Goal: Information Seeking & Learning: Learn about a topic

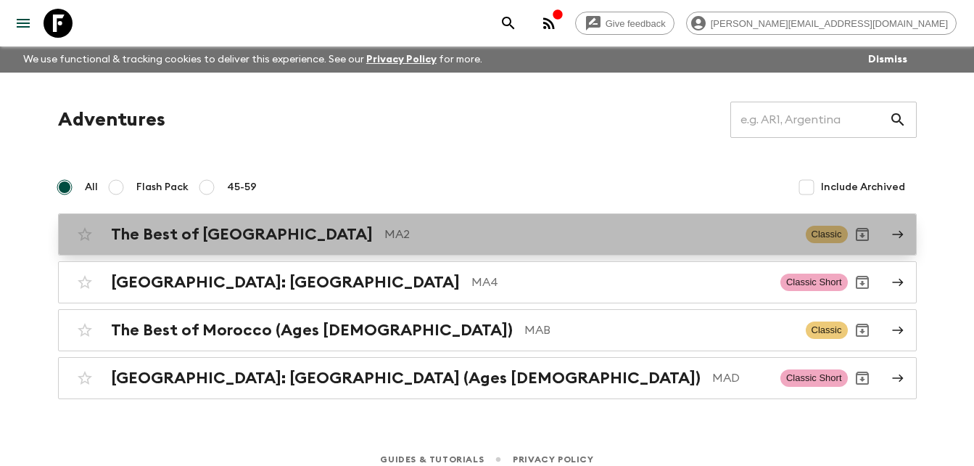
click at [251, 232] on h2 "The Best of [GEOGRAPHIC_DATA]" at bounding box center [242, 234] width 262 height 19
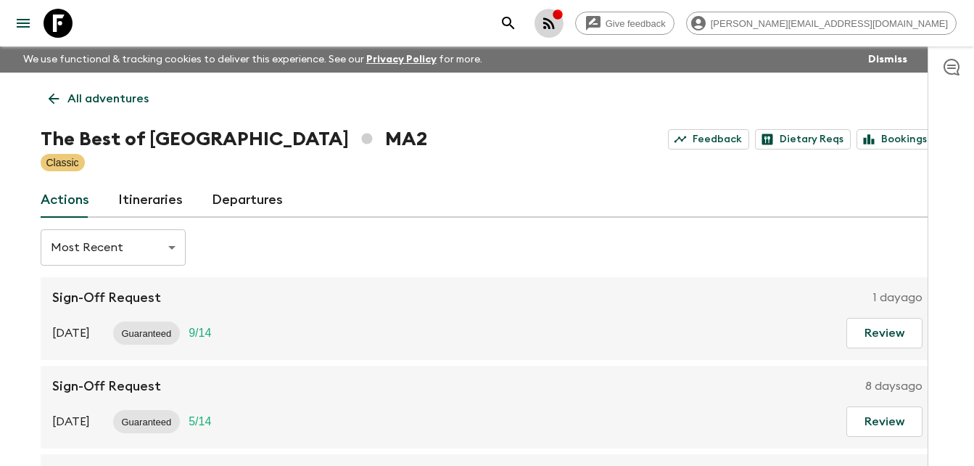
click at [555, 24] on icon "button" at bounding box center [549, 23] width 12 height 12
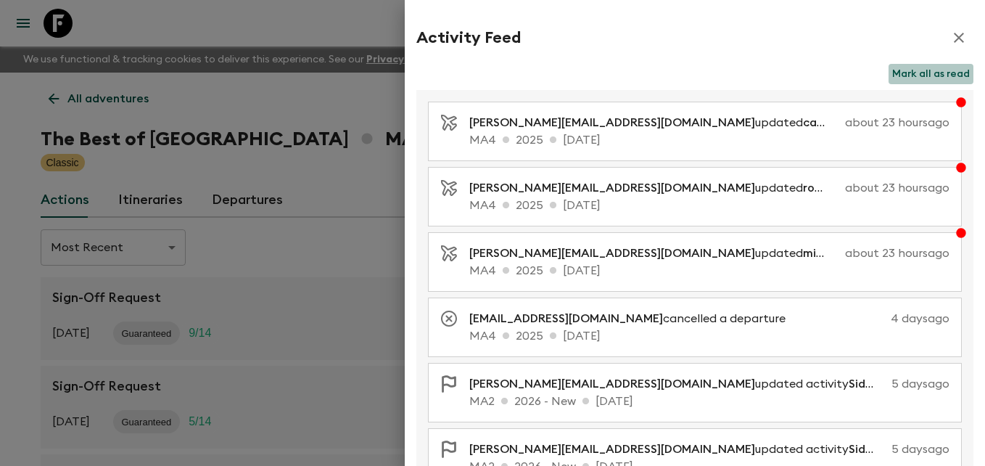
click at [924, 75] on button "Mark all as read" at bounding box center [931, 74] width 85 height 20
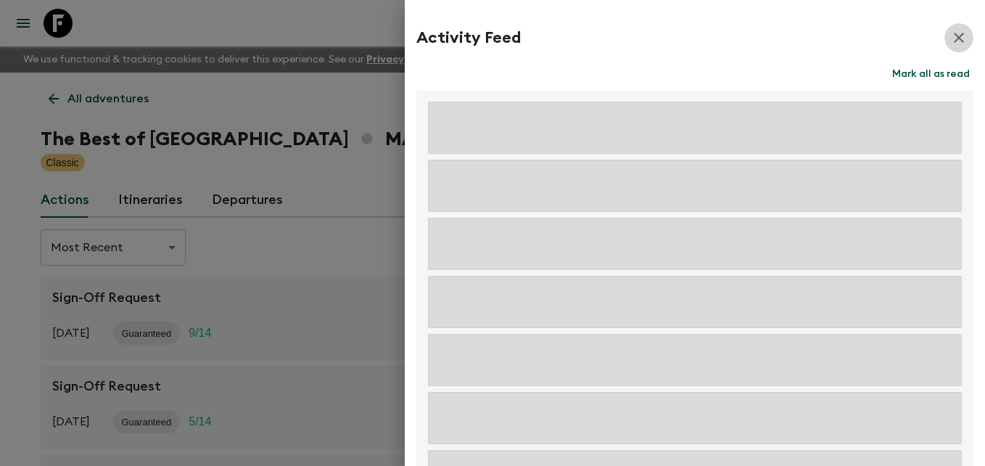
click at [954, 36] on icon "button" at bounding box center [959, 38] width 10 height 10
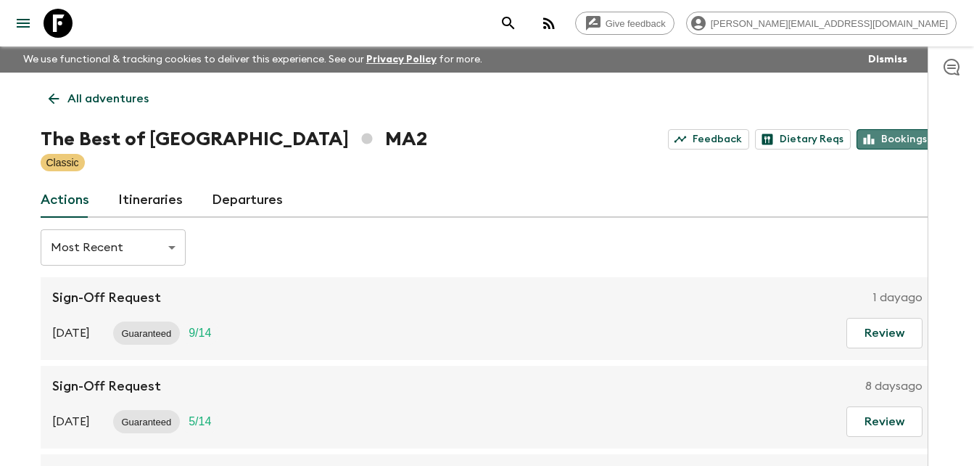
click at [894, 139] on link "Bookings" at bounding box center [896, 139] width 78 height 20
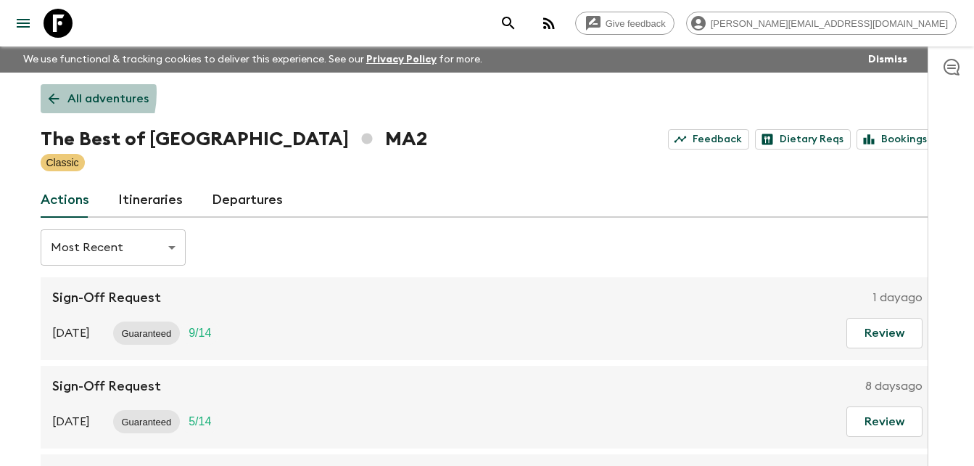
click at [52, 93] on icon at bounding box center [54, 99] width 16 height 16
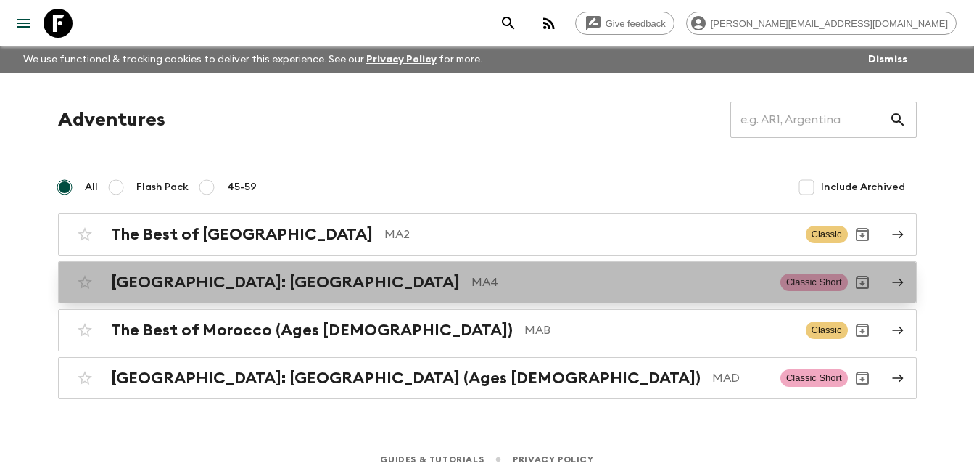
click at [244, 284] on h2 "[GEOGRAPHIC_DATA]: [GEOGRAPHIC_DATA]" at bounding box center [285, 282] width 349 height 19
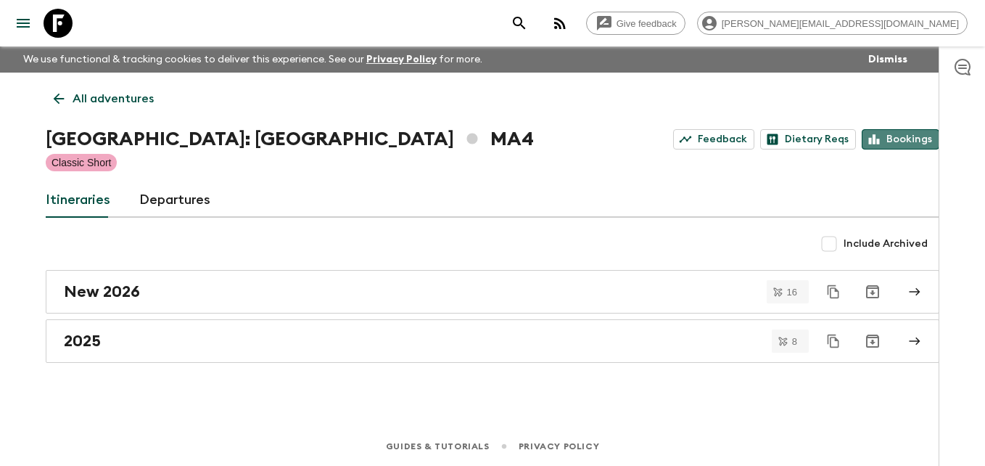
click at [908, 141] on link "Bookings" at bounding box center [901, 139] width 78 height 20
click at [53, 101] on icon at bounding box center [59, 99] width 16 height 16
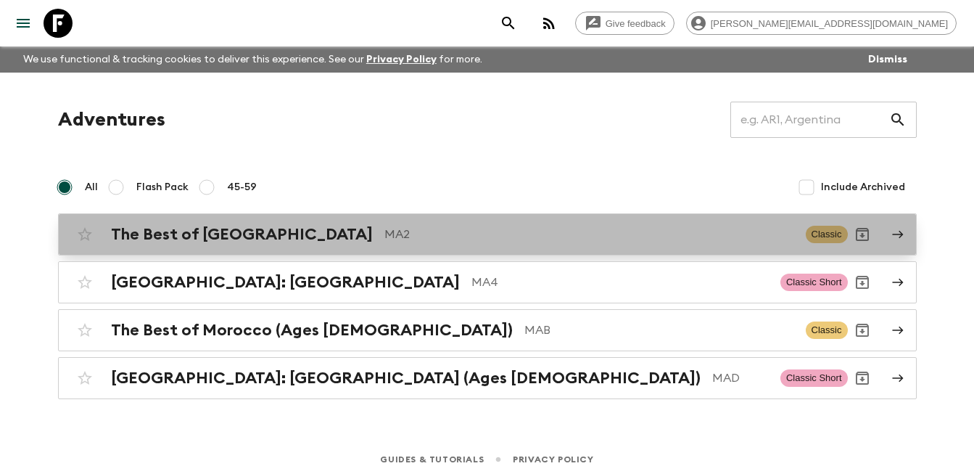
click at [207, 236] on h2 "The Best of [GEOGRAPHIC_DATA]" at bounding box center [242, 234] width 262 height 19
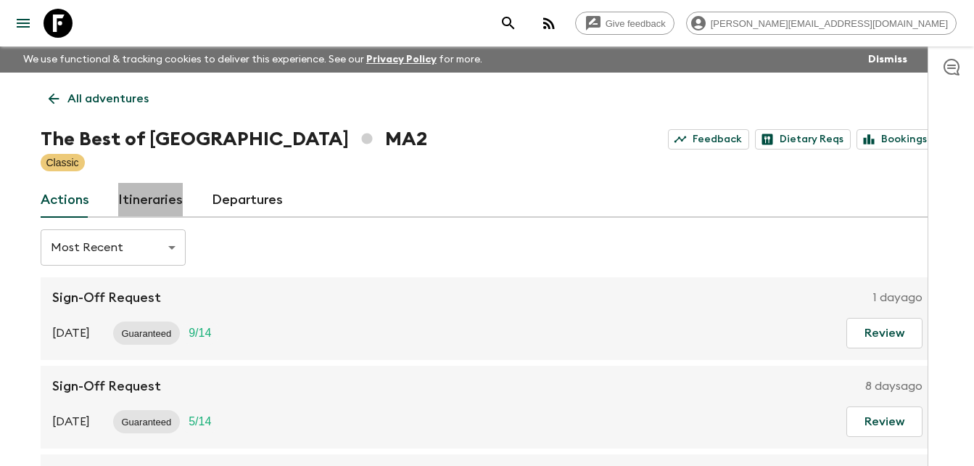
click at [155, 202] on link "Itineraries" at bounding box center [150, 200] width 65 height 35
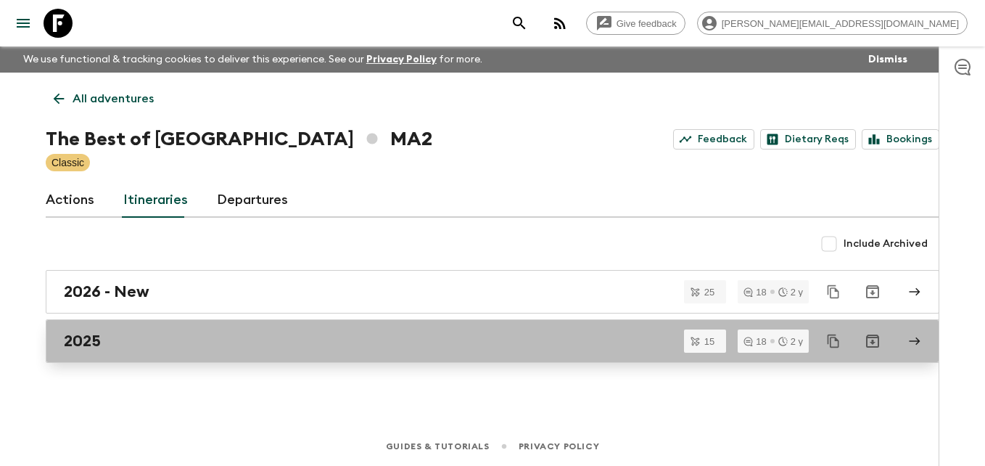
click at [98, 349] on h2 "2025" at bounding box center [82, 340] width 37 height 19
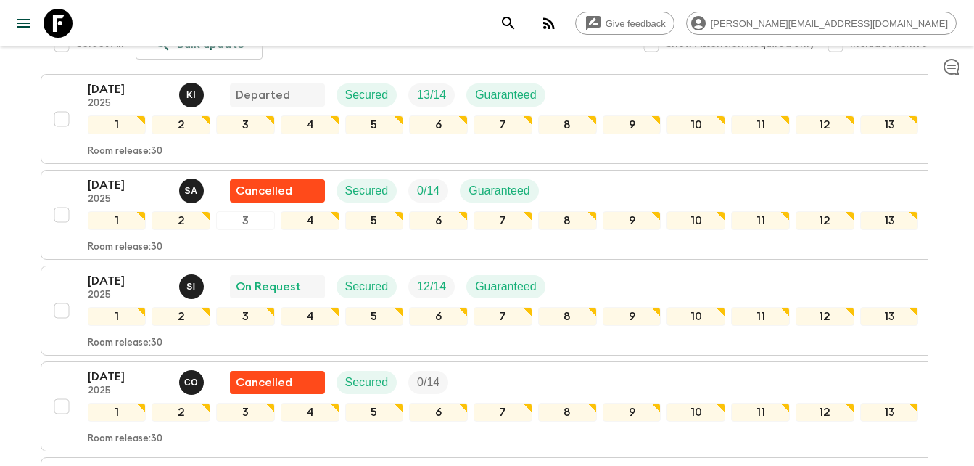
scroll to position [260, 0]
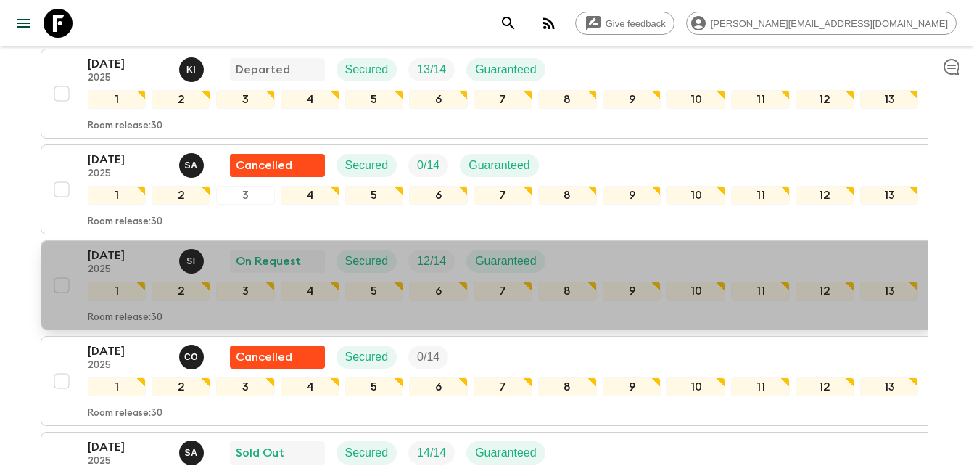
click at [120, 254] on p "[DATE]" at bounding box center [128, 255] width 80 height 17
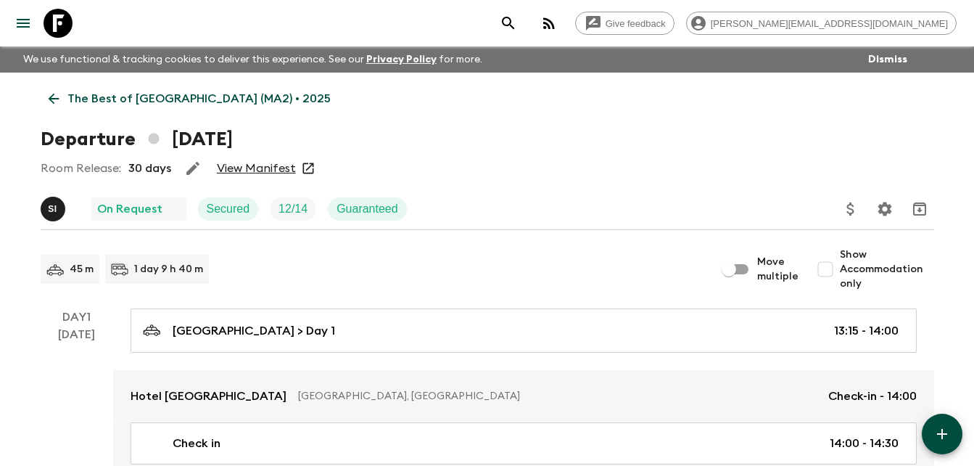
click at [263, 168] on link "View Manifest" at bounding box center [256, 168] width 79 height 15
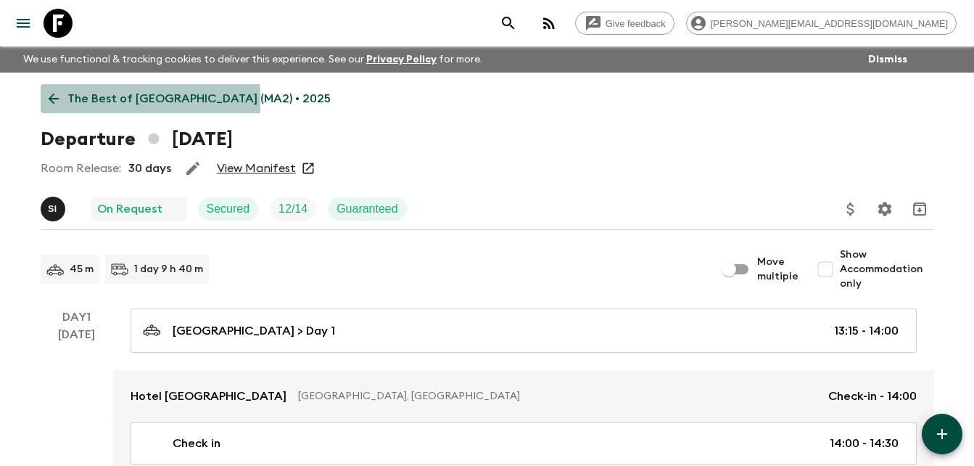
click at [49, 102] on icon at bounding box center [54, 99] width 16 height 16
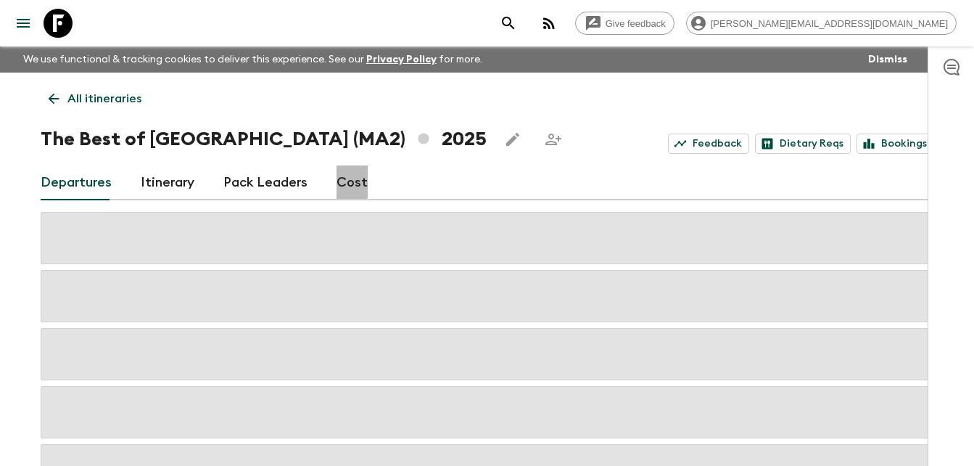
click at [346, 180] on link "Cost" at bounding box center [352, 182] width 31 height 35
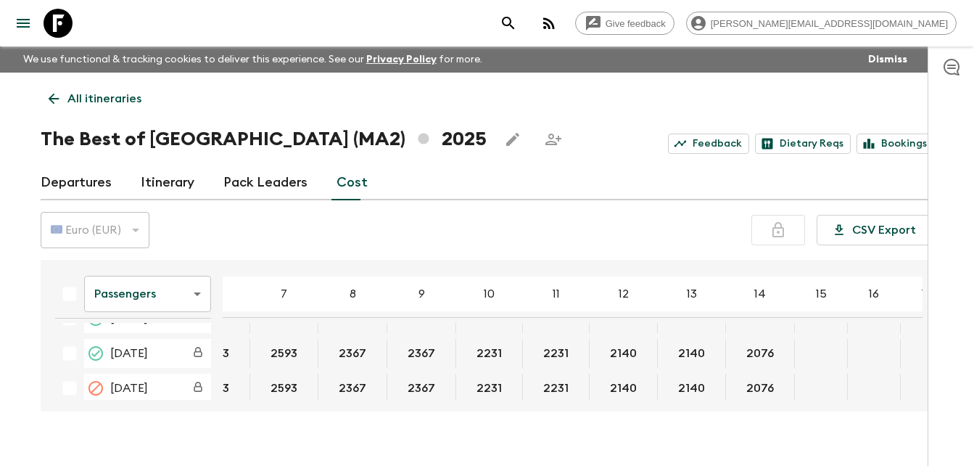
scroll to position [1000, 180]
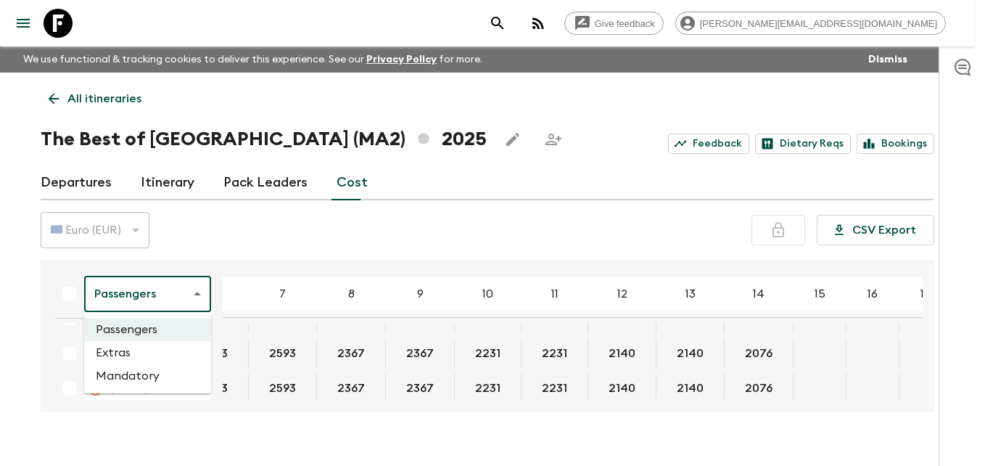
click at [197, 287] on body "Give feedback [PERSON_NAME][EMAIL_ADDRESS][DOMAIN_NAME] We use functional & tra…" at bounding box center [492, 245] width 985 height 491
click at [121, 355] on li "Extras" at bounding box center [147, 352] width 127 height 23
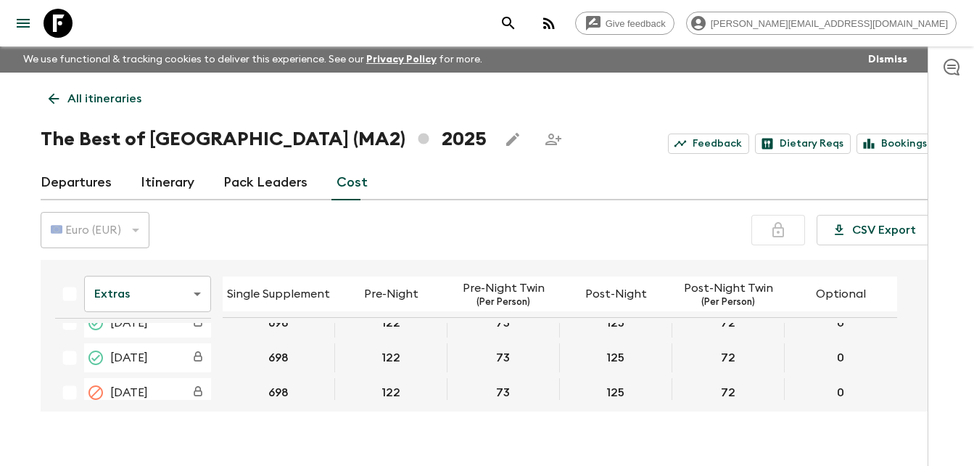
scroll to position [1005, 0]
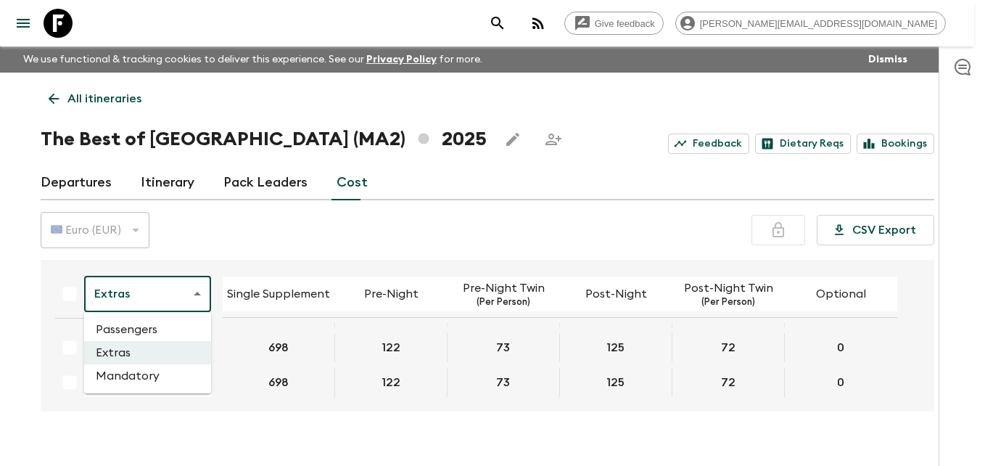
click at [197, 290] on body "Give feedback [PERSON_NAME][EMAIL_ADDRESS][DOMAIN_NAME] We use functional & tra…" at bounding box center [492, 245] width 985 height 491
click at [130, 375] on li "Mandatory" at bounding box center [147, 375] width 127 height 23
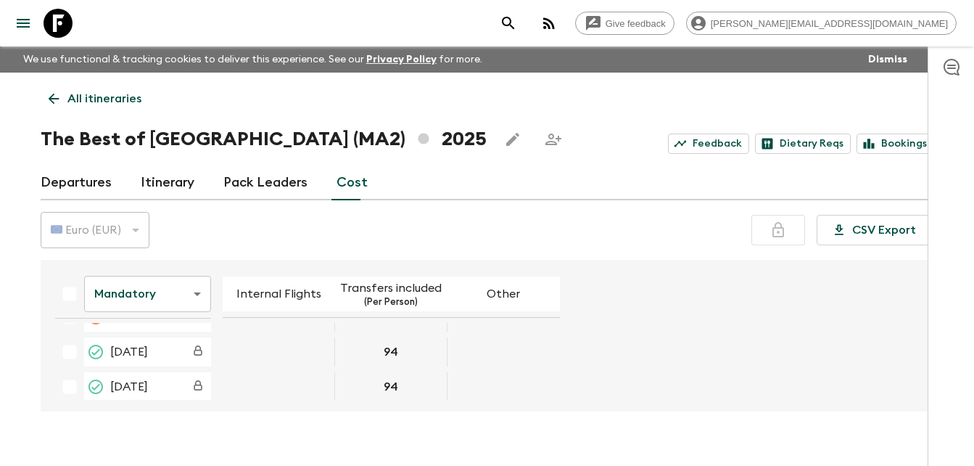
scroll to position [986, 0]
